Goal: Task Accomplishment & Management: Complete application form

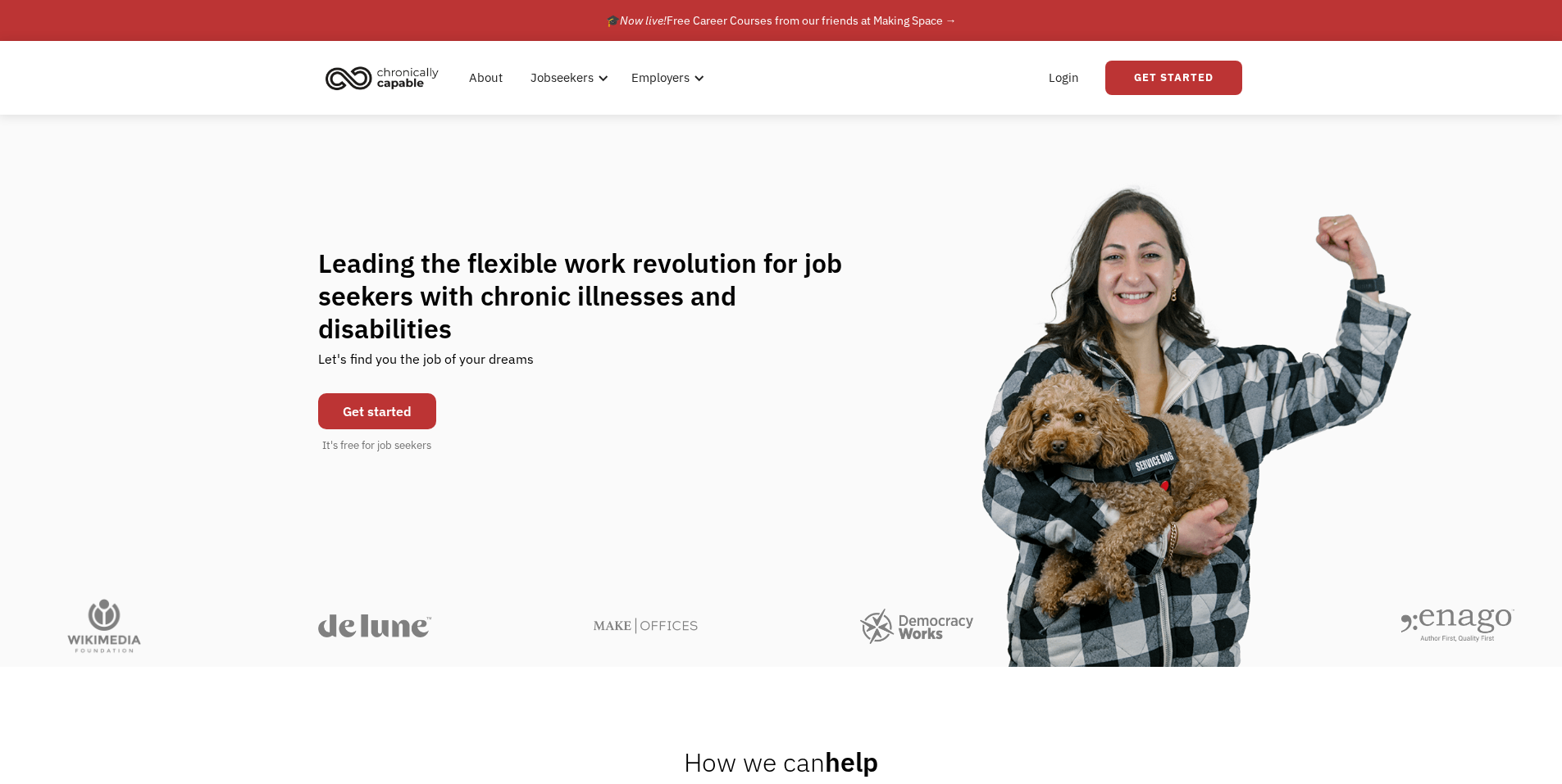
click at [368, 398] on link "Get started" at bounding box center [377, 411] width 118 height 36
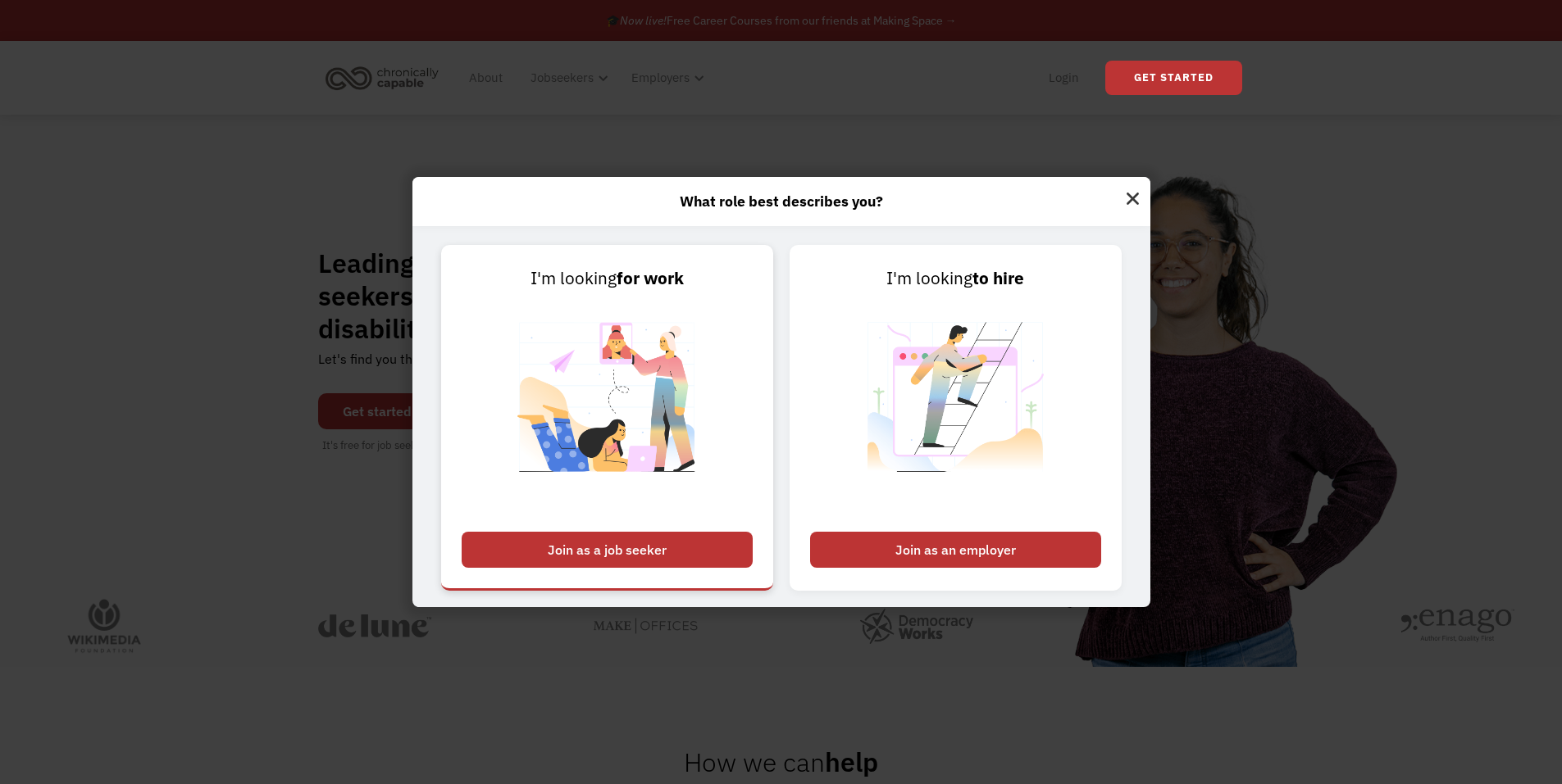
click at [590, 558] on div "Join as a job seeker" at bounding box center [607, 549] width 291 height 36
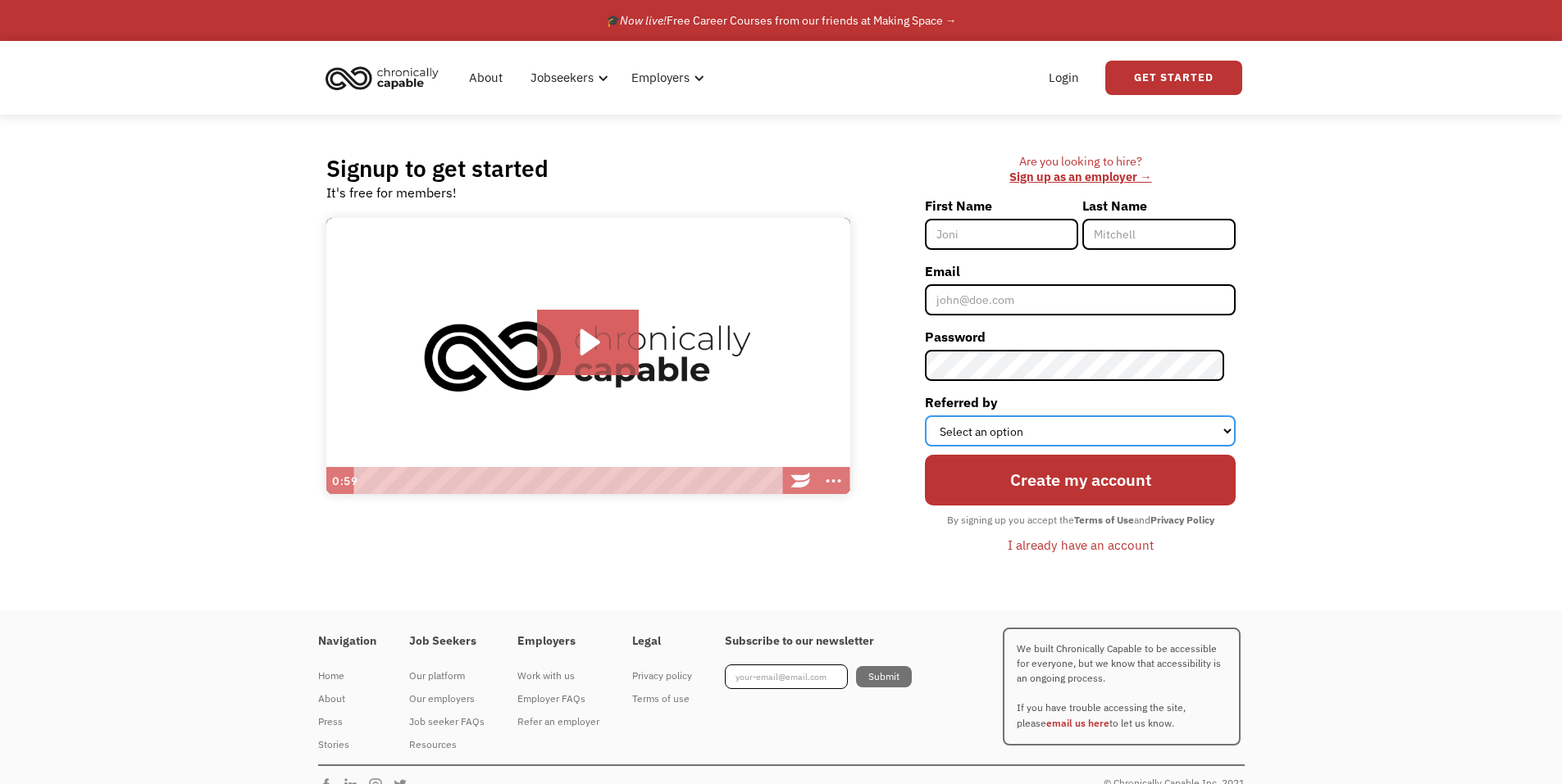
click at [1226, 428] on select "Select an option Instagram Facebook Twitter Search Engine News Article Word of …" at bounding box center [1080, 431] width 311 height 31
click at [1339, 366] on div "Signup to get started It's free for members! Click for sound @keyframes VOLUME_…" at bounding box center [781, 363] width 1562 height 496
click at [1011, 237] on input "First Name" at bounding box center [1001, 234] width 153 height 31
type input "[PERSON_NAME]"
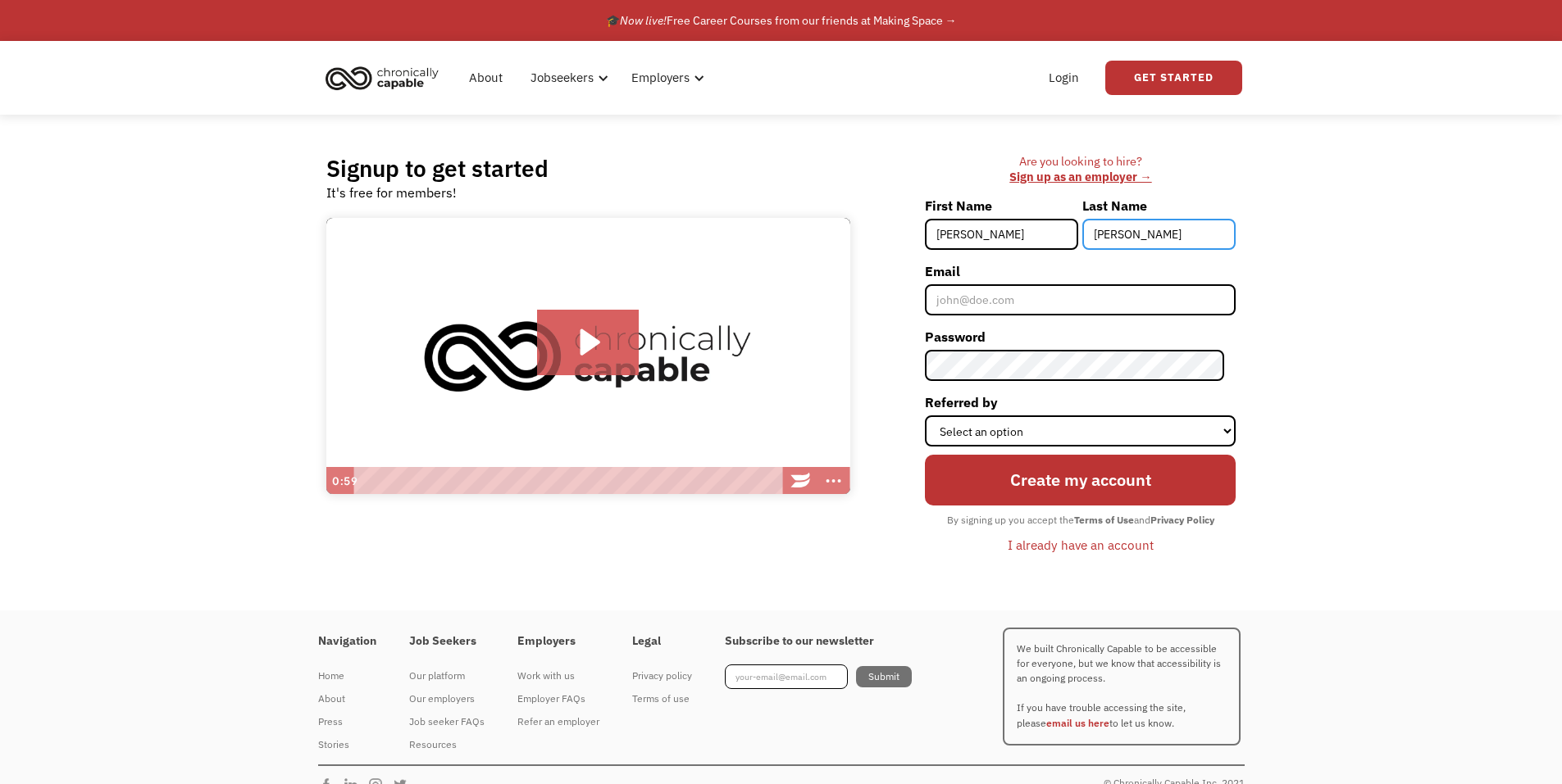
type input "[PERSON_NAME]"
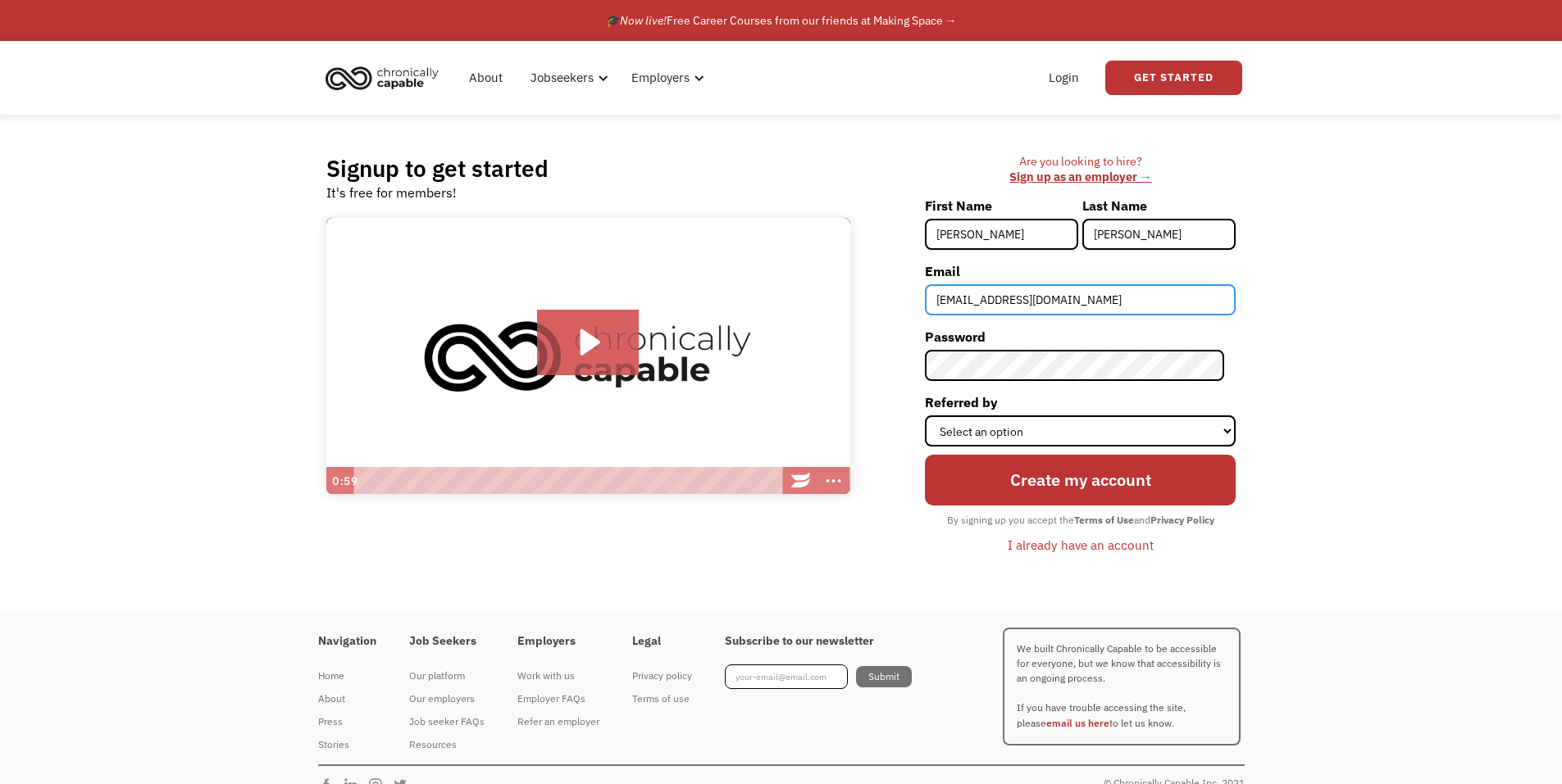
type input "[EMAIL_ADDRESS][DOMAIN_NAME]"
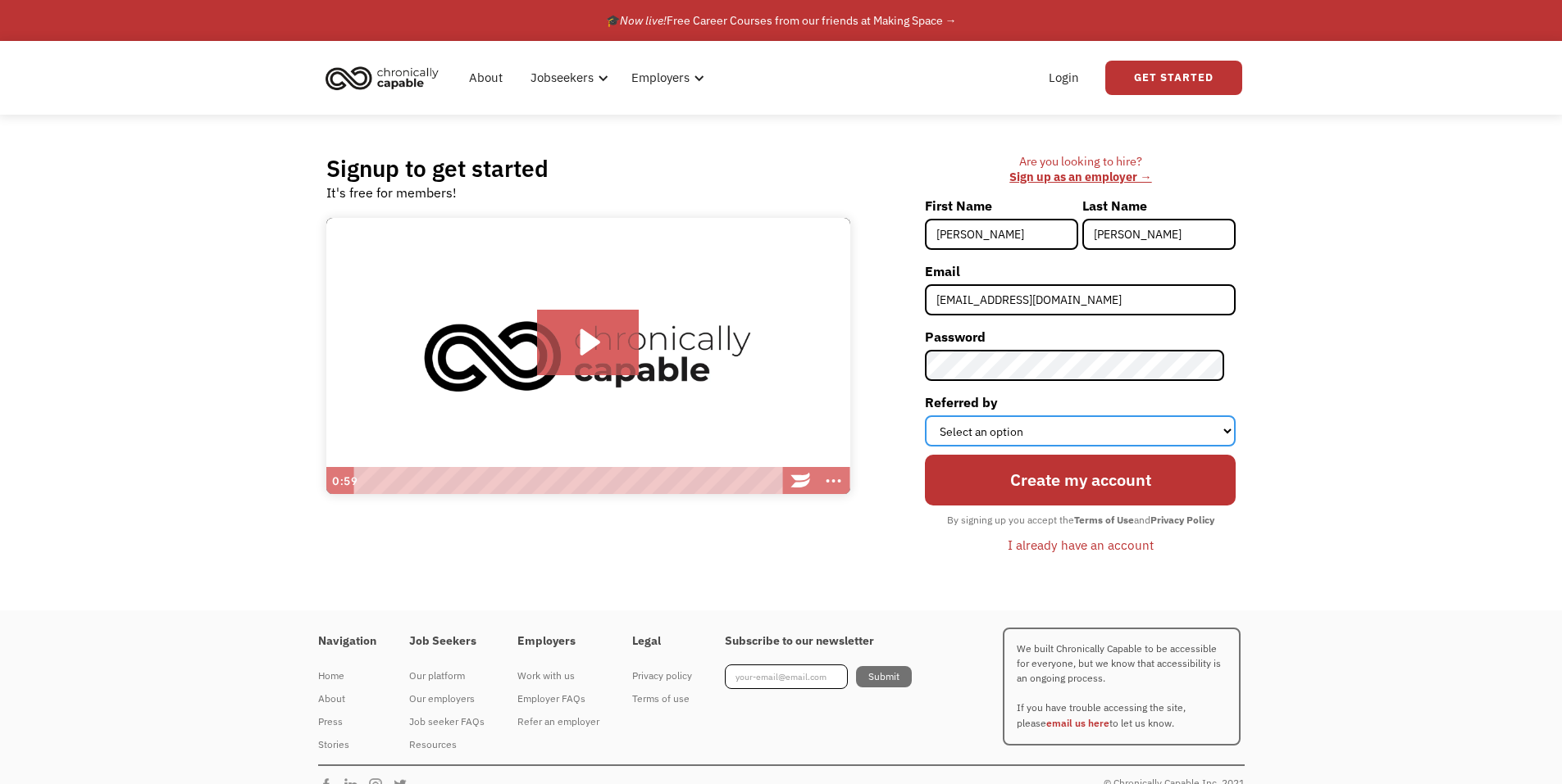
click at [1212, 426] on select "Select an option Instagram Facebook Twitter Search Engine News Article Word of …" at bounding box center [1080, 431] width 311 height 31
select select "Twitter"
click at [936, 416] on select "Select an option Instagram Facebook Twitter Search Engine News Article Word of …" at bounding box center [1080, 431] width 311 height 31
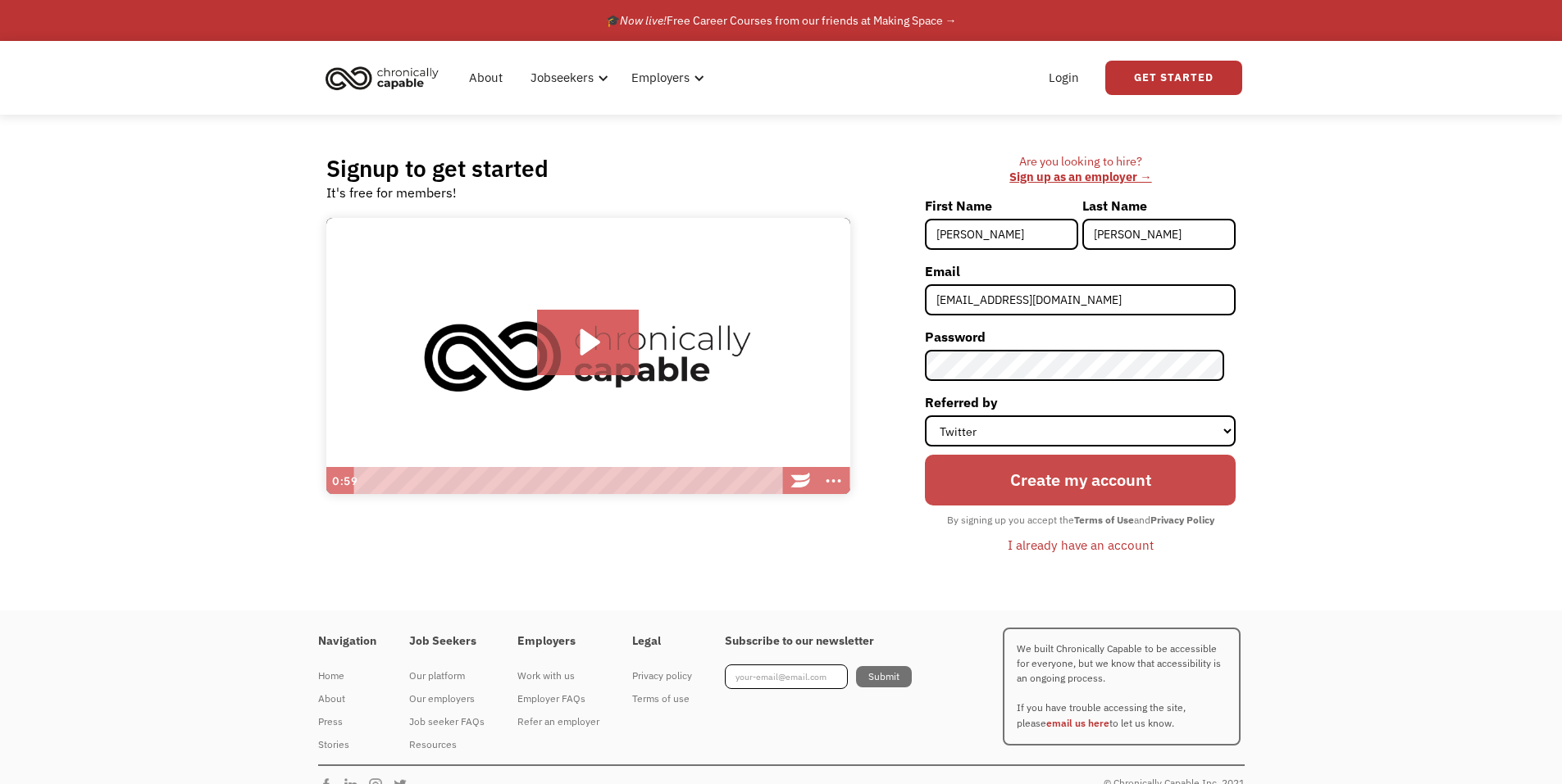
click at [1086, 480] on input "Create my account" at bounding box center [1080, 480] width 311 height 51
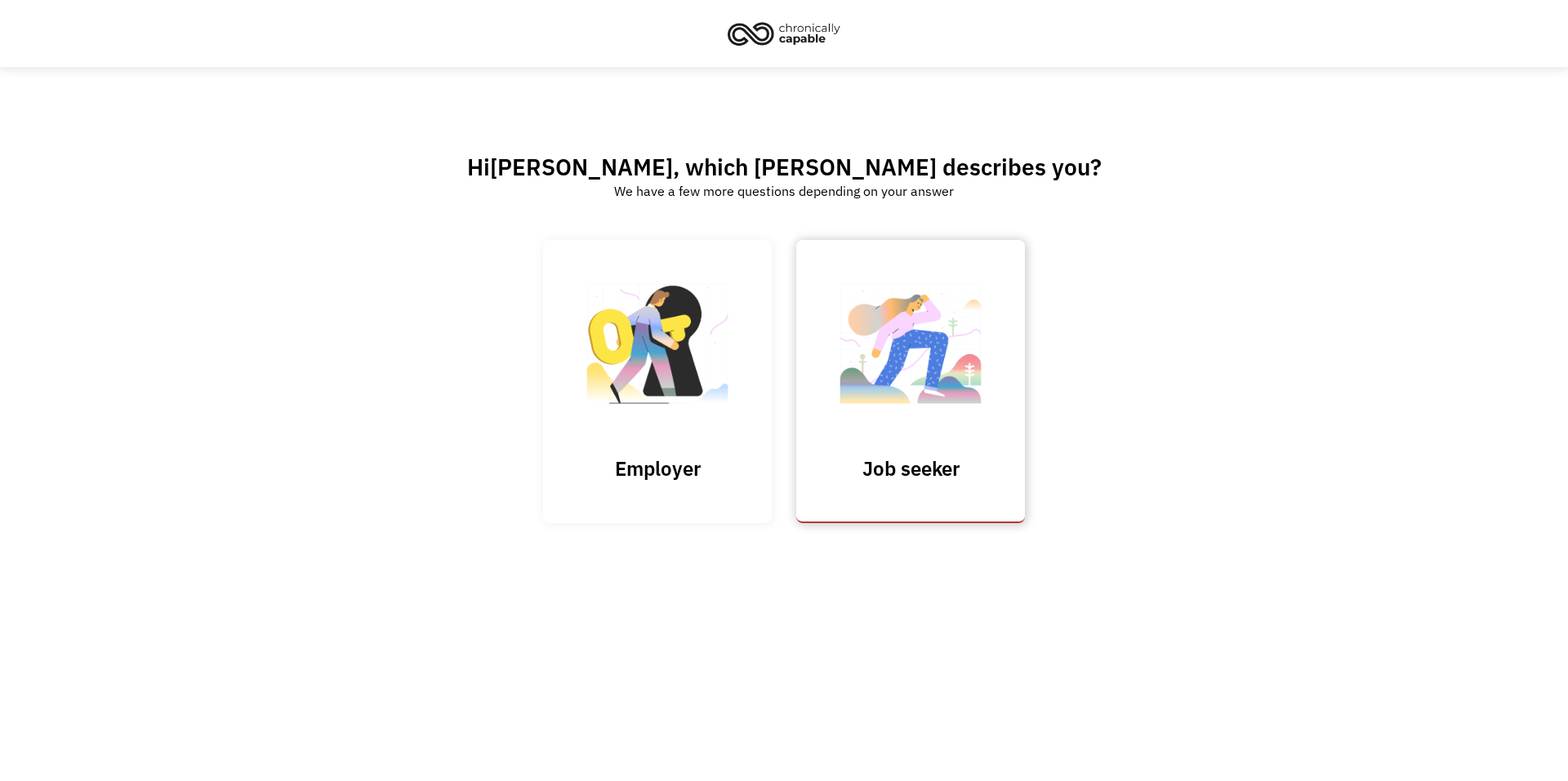
click at [946, 356] on img at bounding box center [911, 352] width 164 height 159
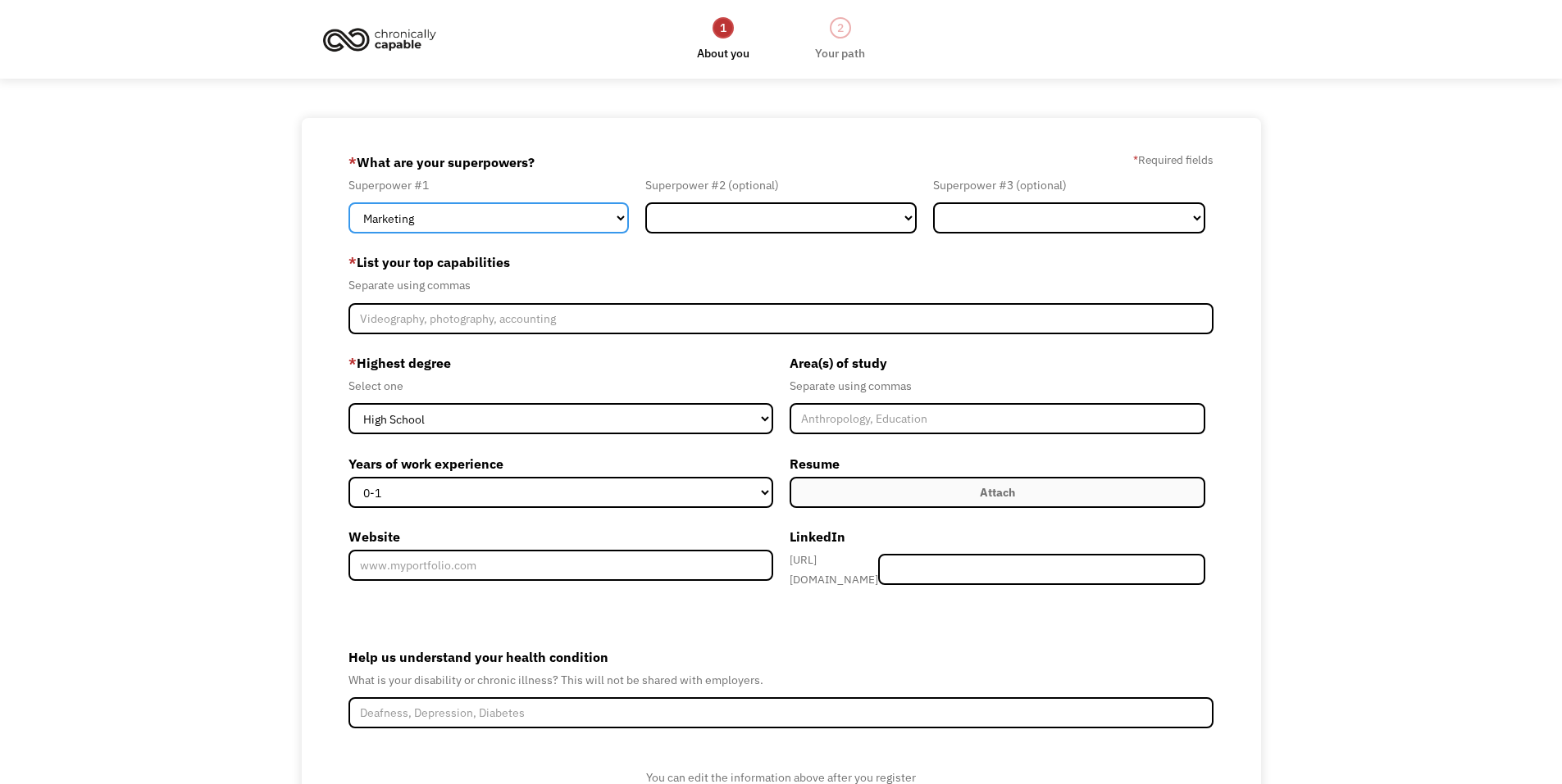
click at [618, 213] on select "Marketing Human Resources Finance Technology Operations Sales Industrial & Manu…" at bounding box center [488, 218] width 280 height 31
select select "Customer Service"
click at [348, 202] on select "Marketing Human Resources Finance Technology Operations Sales Industrial & Manu…" at bounding box center [488, 218] width 280 height 31
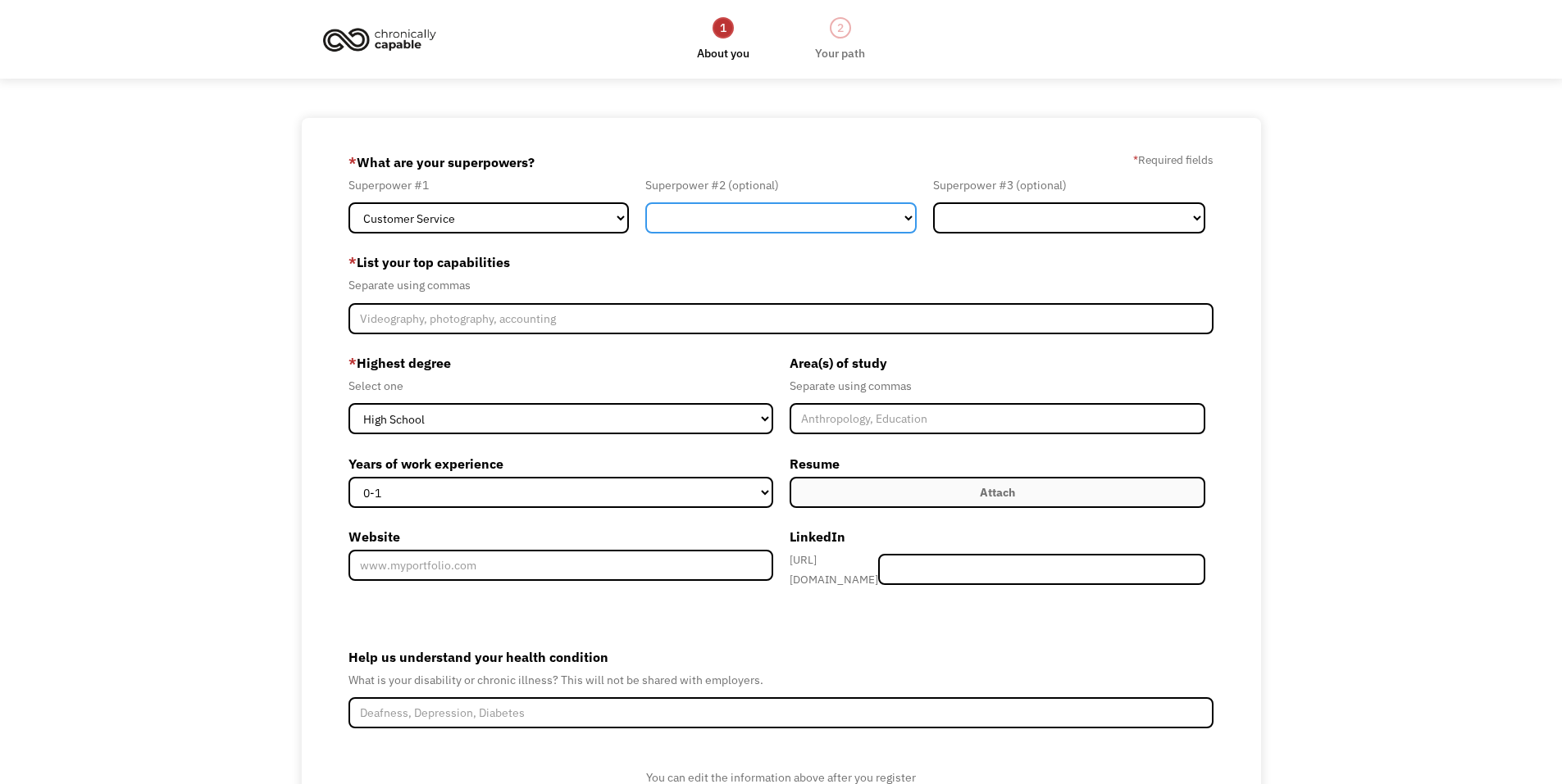
click at [911, 218] on select "Marketing Human Resources Finance Technology Operations Sales Industrial & Manu…" at bounding box center [781, 218] width 272 height 31
